Goal: Find specific page/section: Find specific page/section

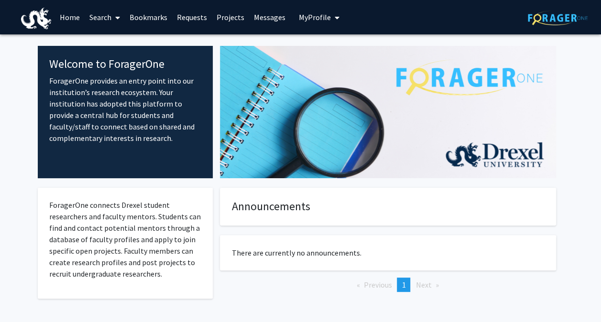
click at [261, 20] on link "Messages" at bounding box center [269, 16] width 41 height 33
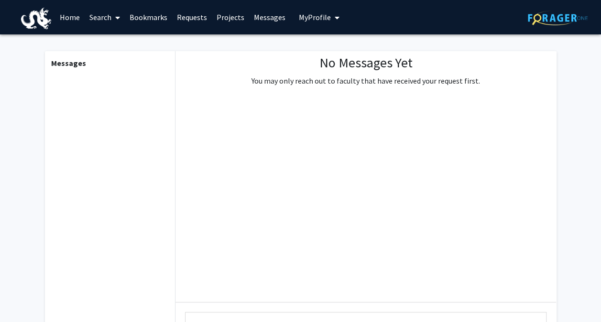
click at [318, 23] on button "My Profile" at bounding box center [319, 17] width 46 height 34
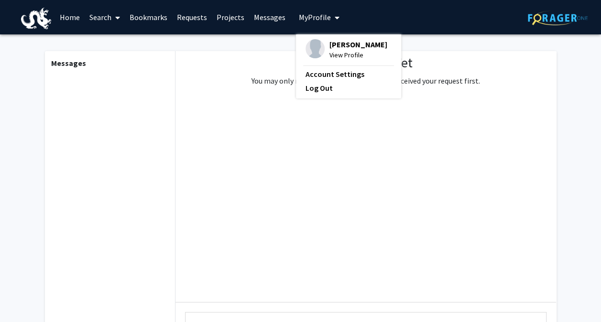
click at [188, 18] on link "Requests" at bounding box center [192, 16] width 40 height 33
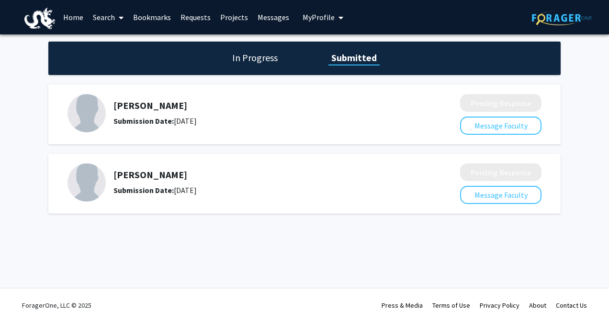
click at [245, 55] on h1 "In Progress" at bounding box center [254, 57] width 51 height 13
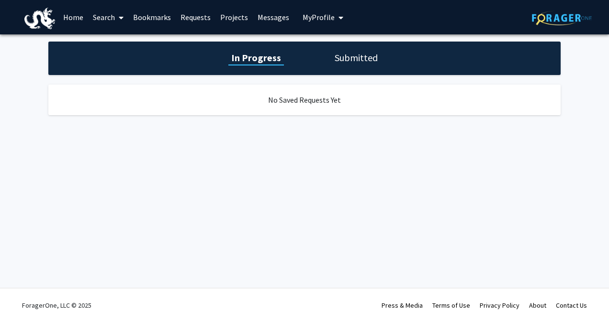
click at [344, 60] on h1 "Submitted" at bounding box center [356, 57] width 49 height 13
